Goal: Information Seeking & Learning: Learn about a topic

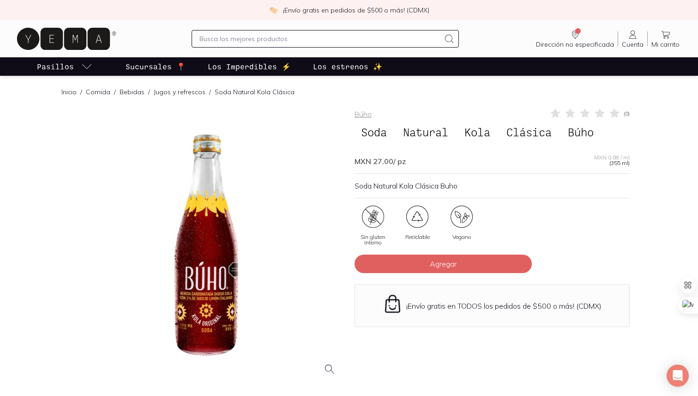
click at [210, 36] on input "text" at bounding box center [320, 38] width 241 height 11
type input "buho"
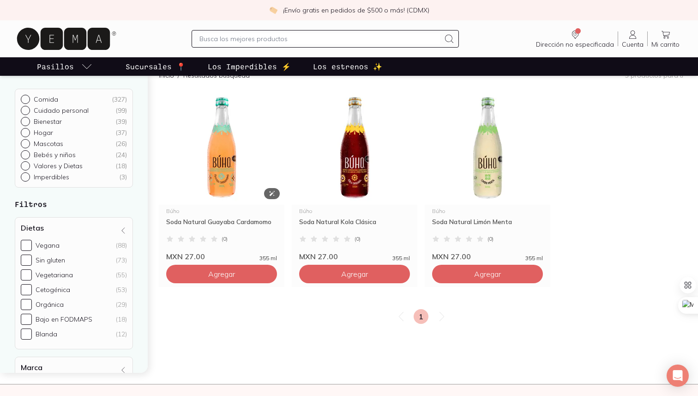
scroll to position [85, 0]
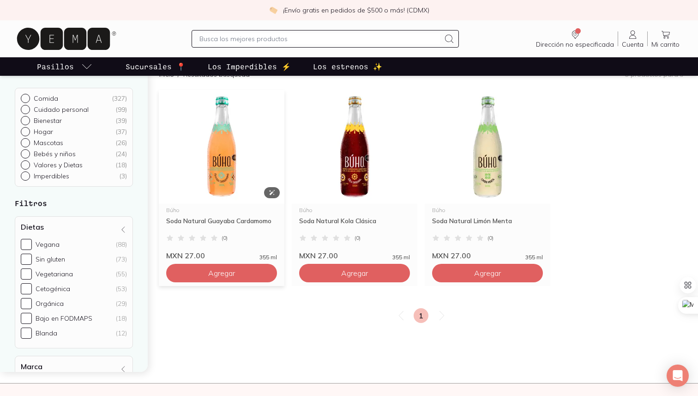
click at [219, 142] on img at bounding box center [222, 147] width 126 height 114
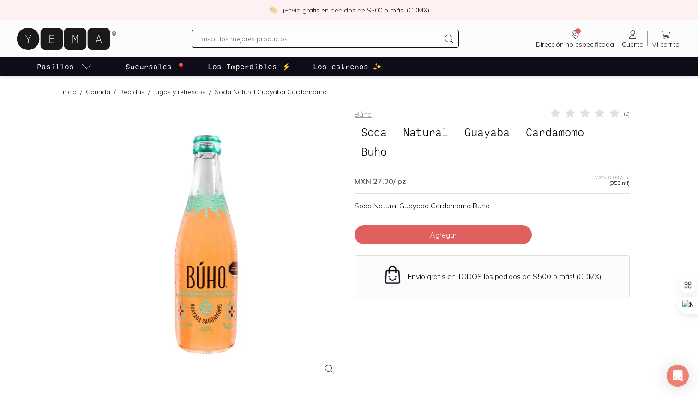
click at [226, 140] on div at bounding box center [205, 245] width 275 height 275
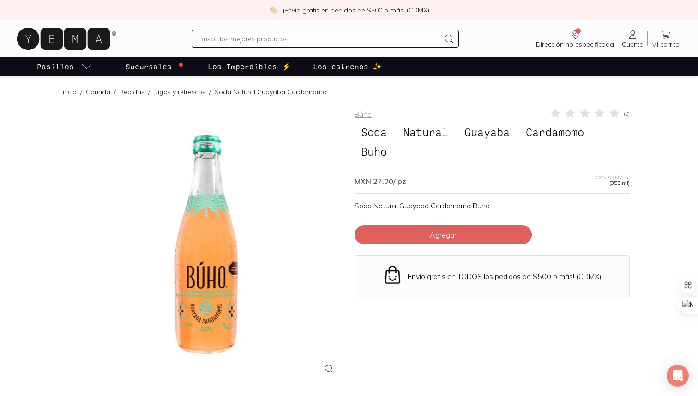
click at [433, 132] on span "Natural" at bounding box center [426, 132] width 58 height 18
click at [364, 116] on link "Búho" at bounding box center [363, 113] width 17 height 9
